Goal: Transaction & Acquisition: Purchase product/service

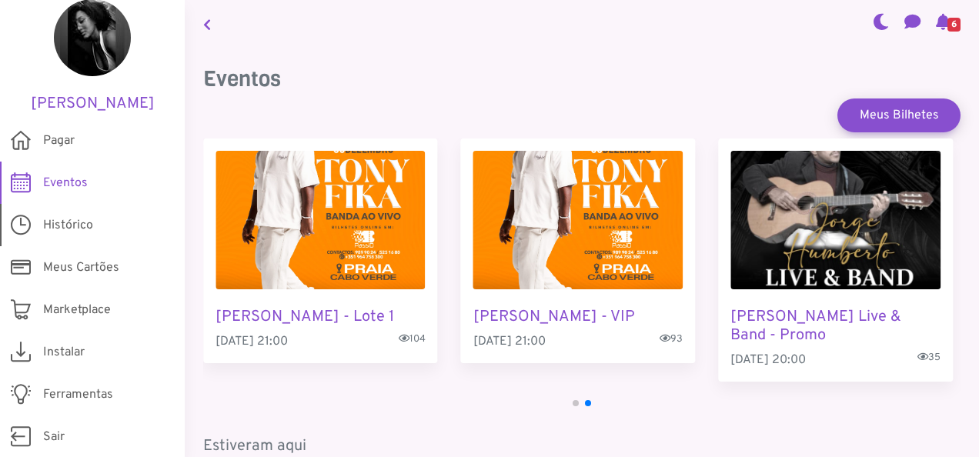
scroll to position [69, 0]
click at [59, 213] on link "Histórico" at bounding box center [92, 224] width 185 height 42
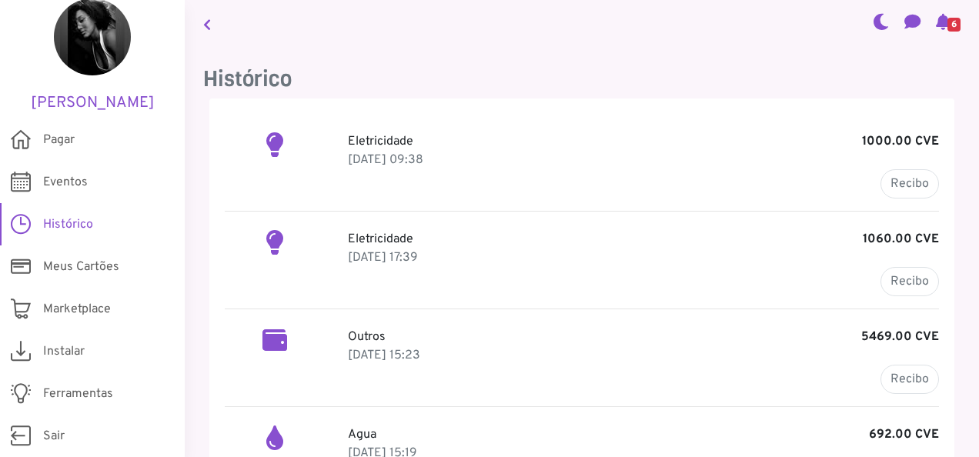
click at [516, 184] on div "Eletricidade 1000.00 CVE 11 Aug 2025, 09:38 Recibo" at bounding box center [643, 165] width 614 height 66
click at [66, 139] on span "Pagar" at bounding box center [59, 140] width 32 height 18
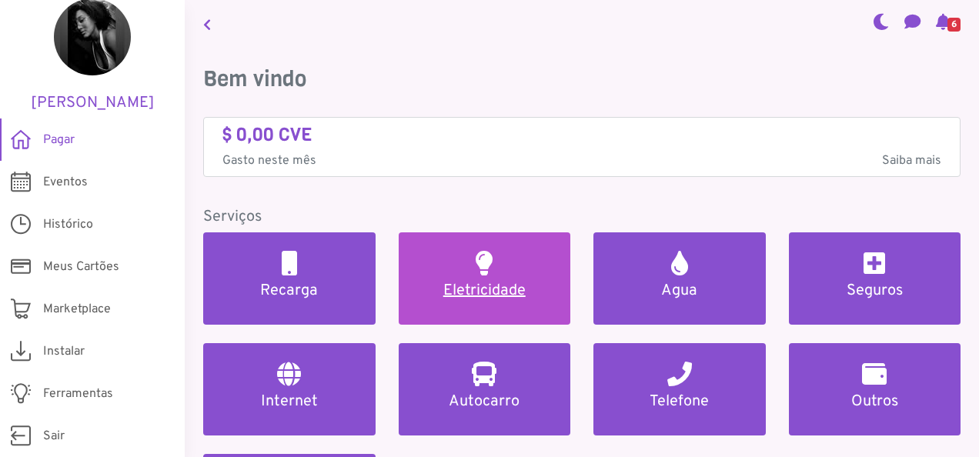
click at [519, 268] on link "Eletricidade" at bounding box center [485, 279] width 172 height 92
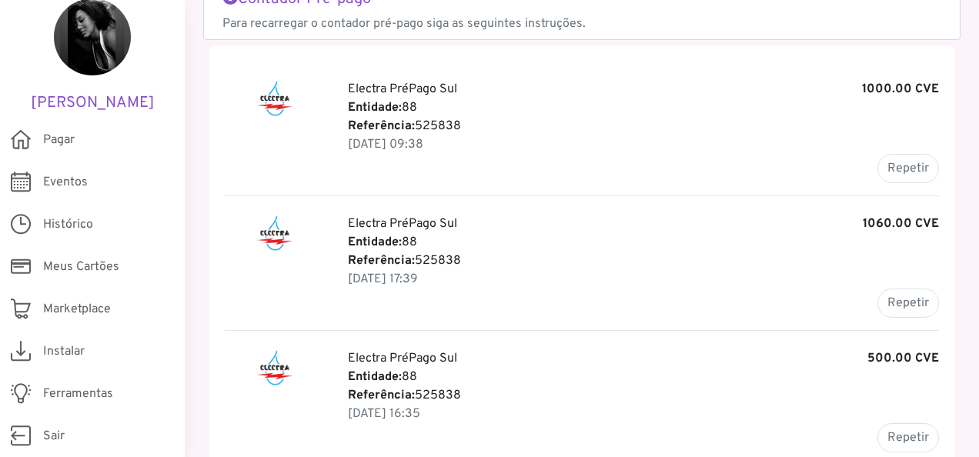
scroll to position [231, 0]
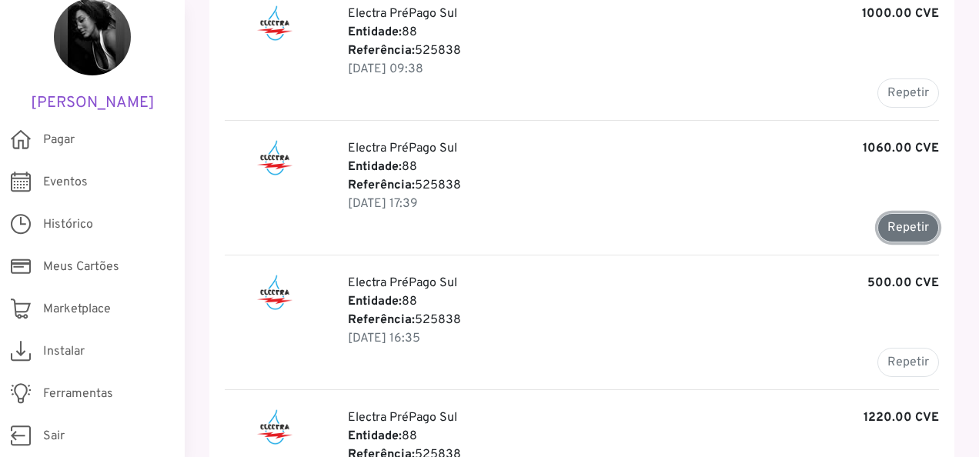
click at [902, 226] on button "Repetir" at bounding box center [909, 227] width 62 height 29
type input "******"
type input "*******"
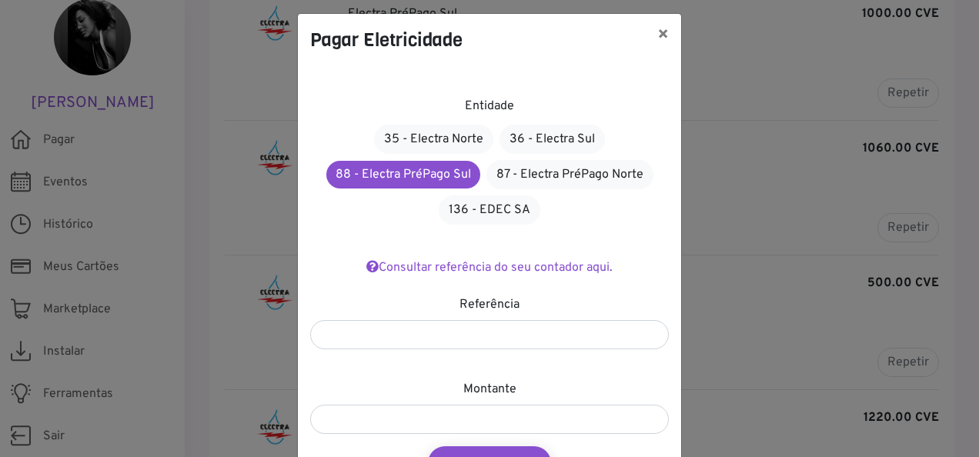
scroll to position [0, 0]
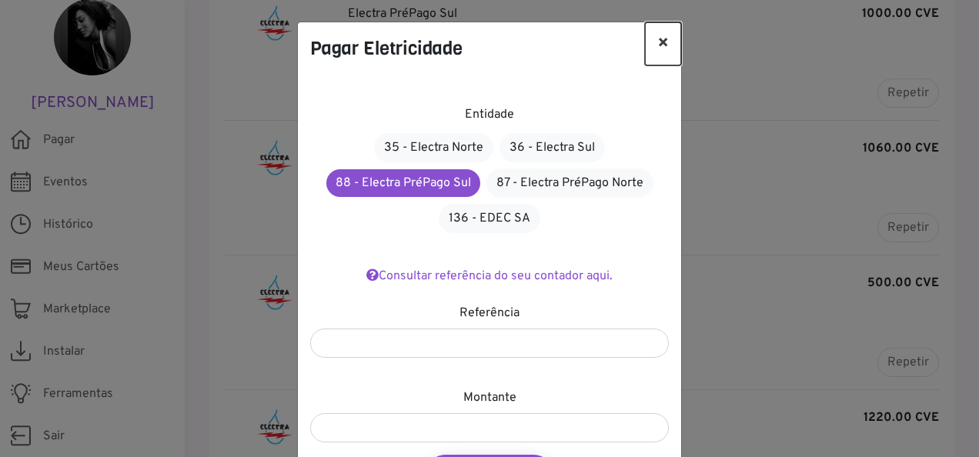
click at [658, 44] on button "×" at bounding box center [663, 43] width 36 height 43
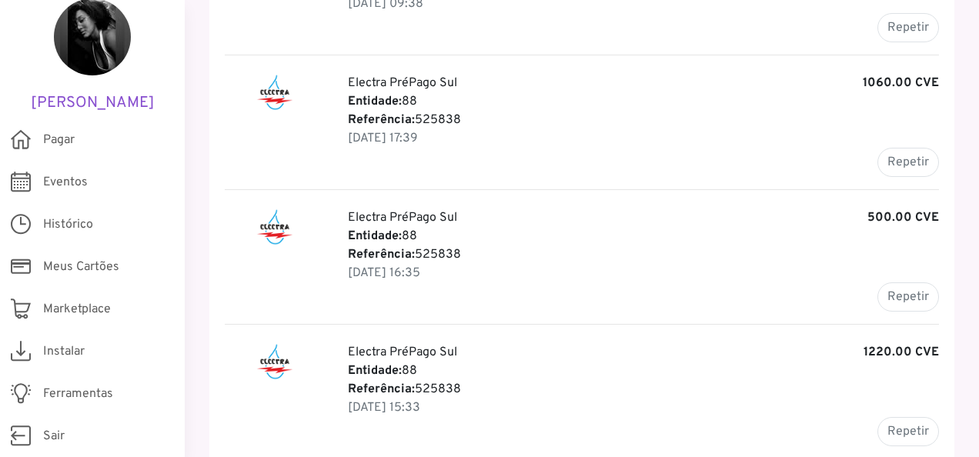
scroll to position [231, 0]
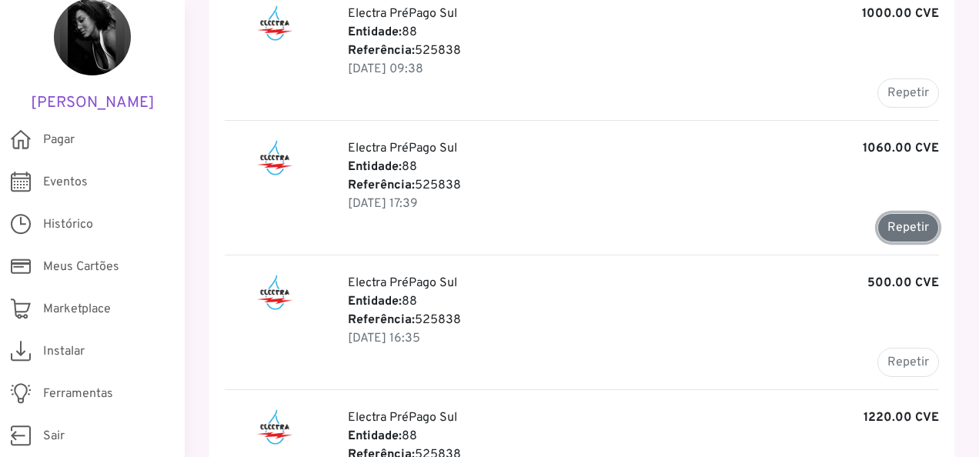
click at [902, 223] on button "Repetir" at bounding box center [909, 227] width 62 height 29
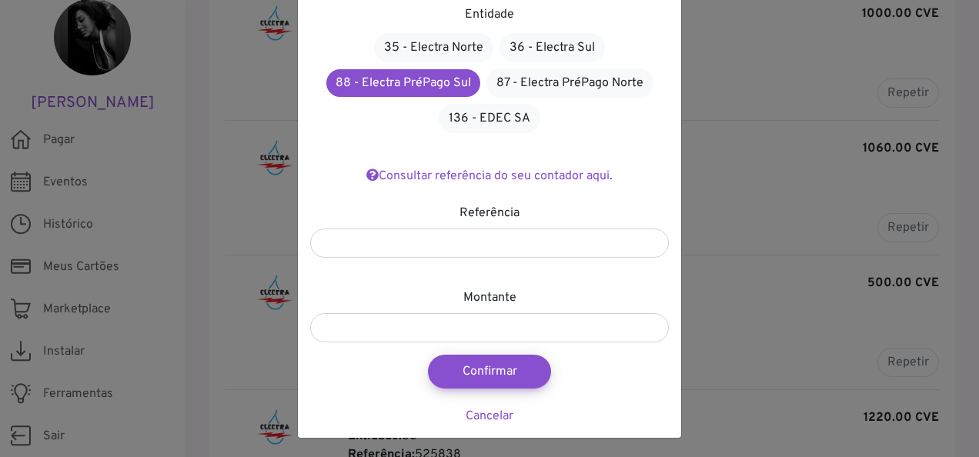
scroll to position [101, 0]
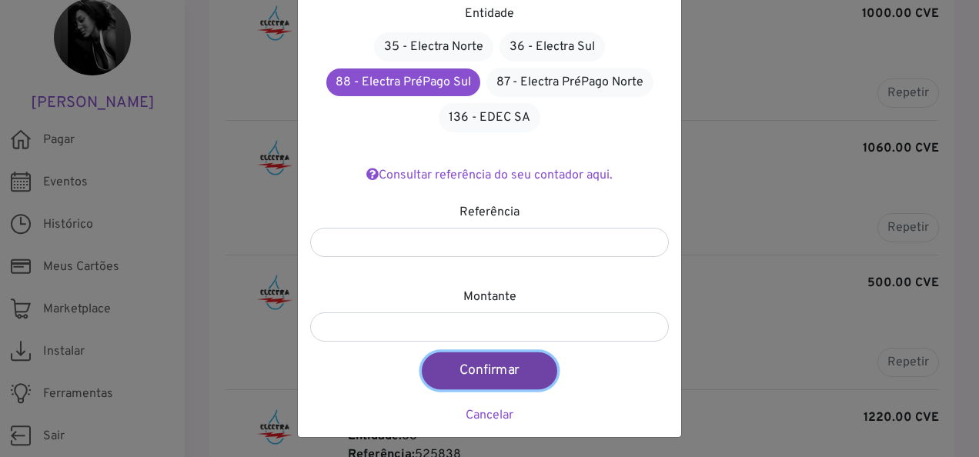
click at [467, 367] on button "Confirmar" at bounding box center [490, 371] width 136 height 37
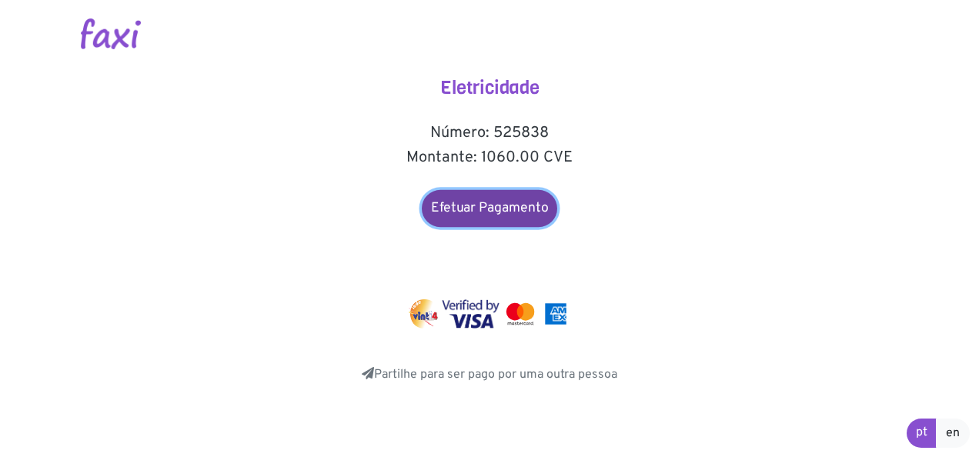
click at [491, 206] on link "Efetuar Pagamento" at bounding box center [490, 208] width 136 height 37
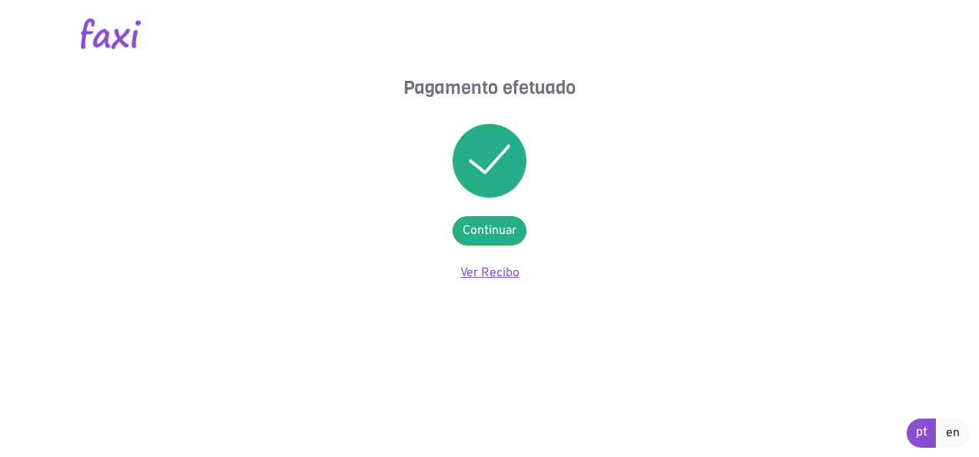
click at [494, 274] on link "Ver Recibo" at bounding box center [489, 273] width 59 height 15
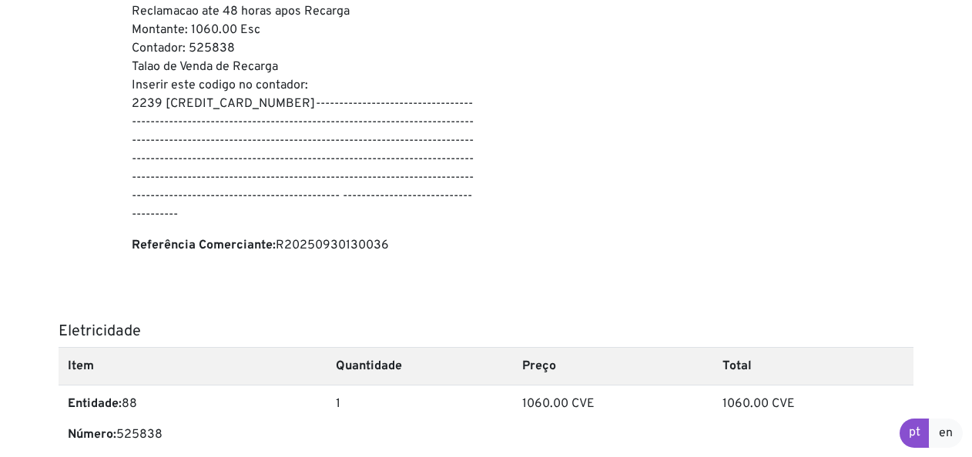
scroll to position [462, 0]
